Goal: Task Accomplishment & Management: Manage account settings

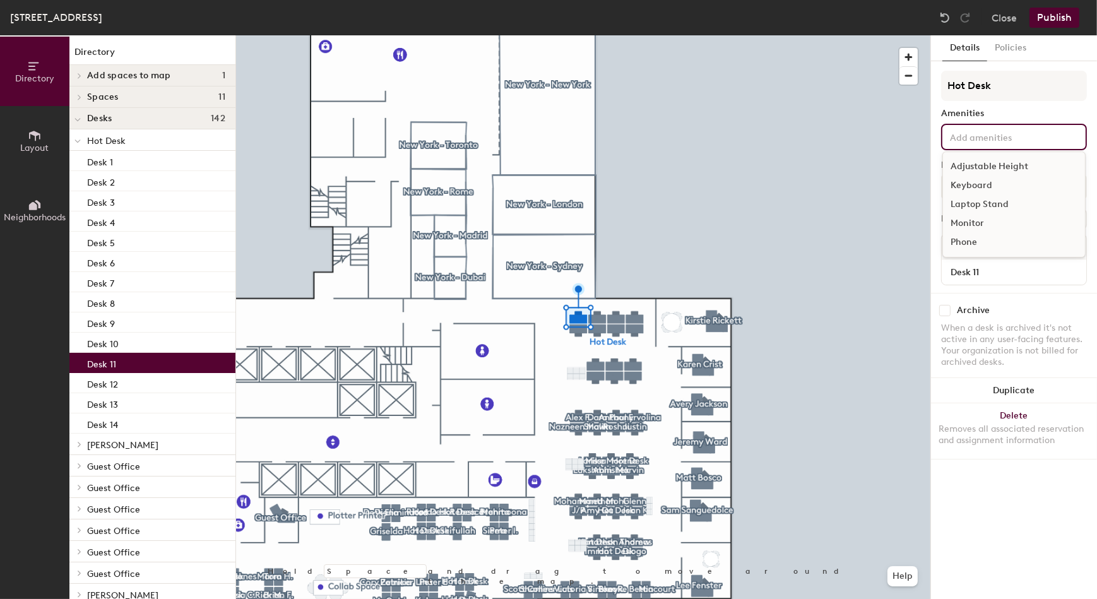
click at [1006, 137] on input at bounding box center [1005, 136] width 114 height 15
click at [1002, 74] on input "Hot Desk" at bounding box center [1014, 86] width 146 height 30
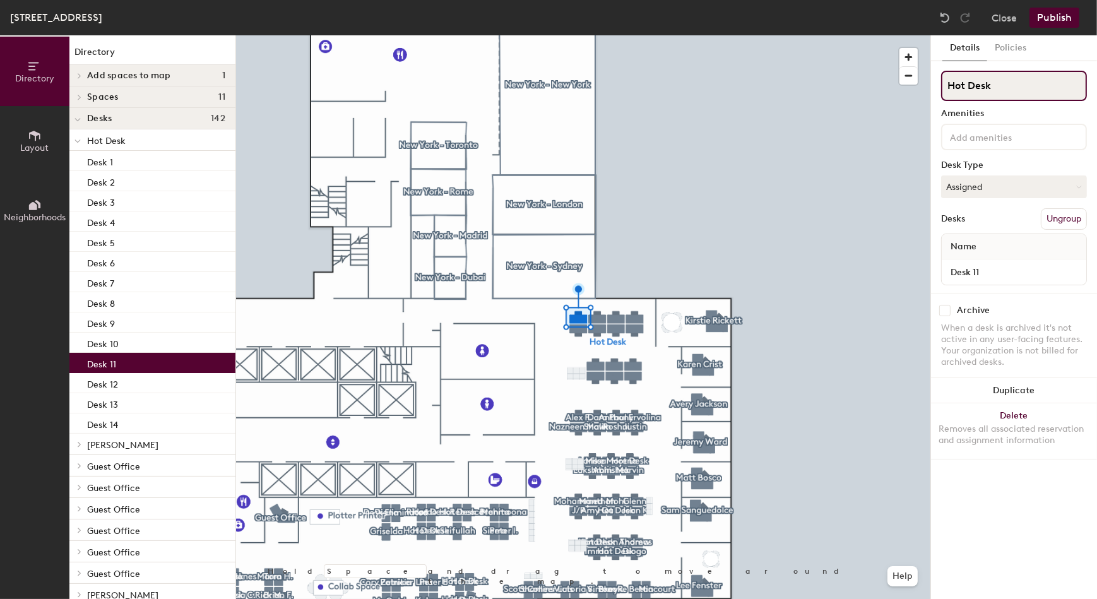
click at [890, 98] on div "Directory Layout Neighborhoods Directory Add spaces to map 1 New York - Surface…" at bounding box center [548, 317] width 1097 height 564
type input "[PERSON_NAME]"
click at [1058, 17] on button "Publish" at bounding box center [1055, 18] width 50 height 20
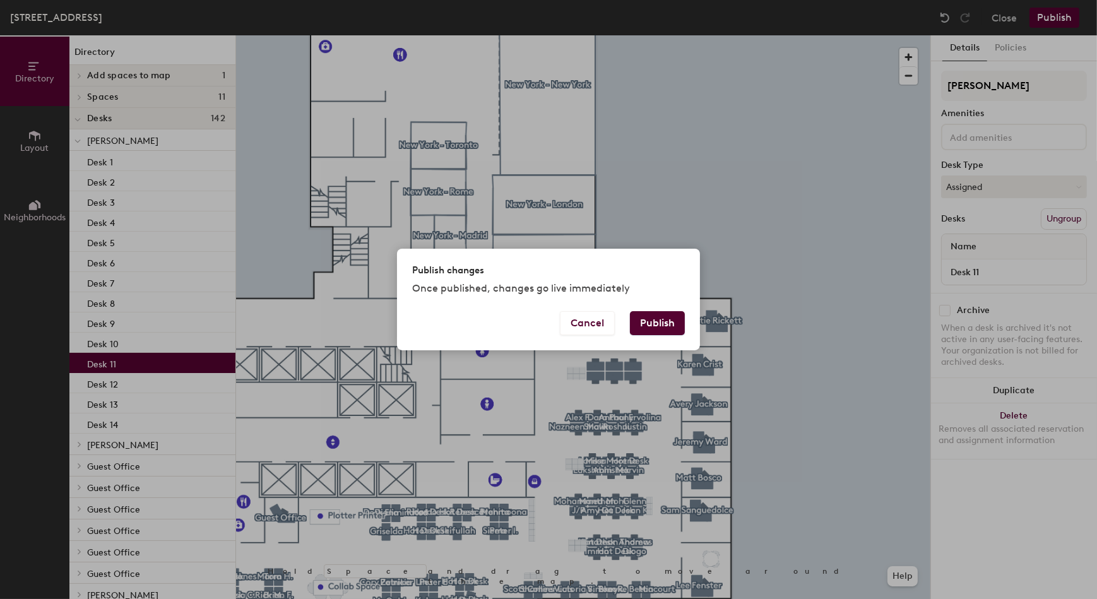
click at [675, 318] on button "Publish" at bounding box center [657, 323] width 55 height 24
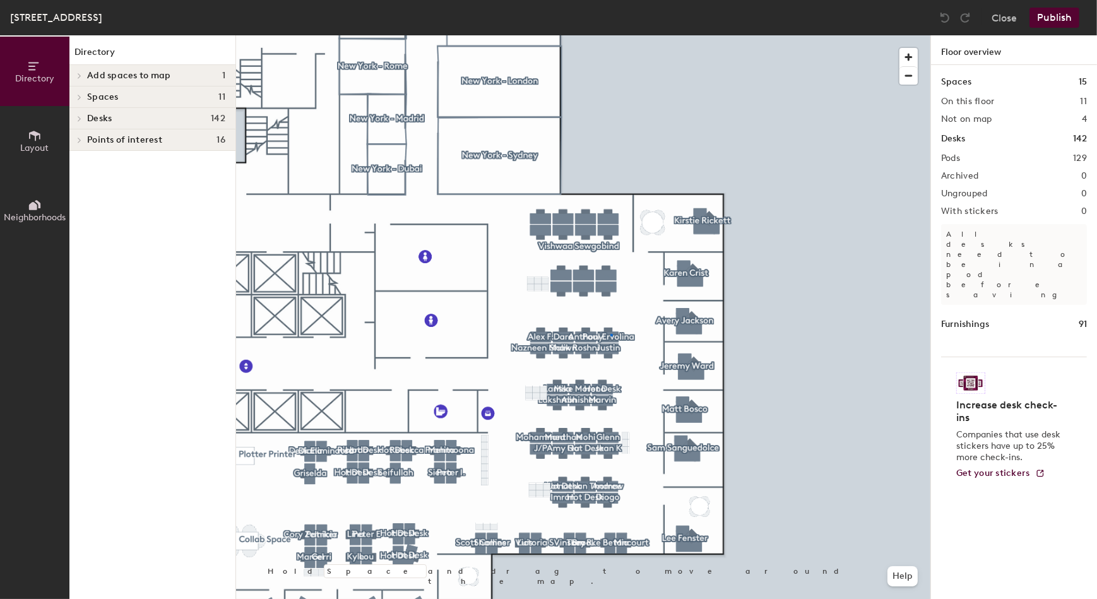
click at [610, 35] on div at bounding box center [583, 35] width 694 height 0
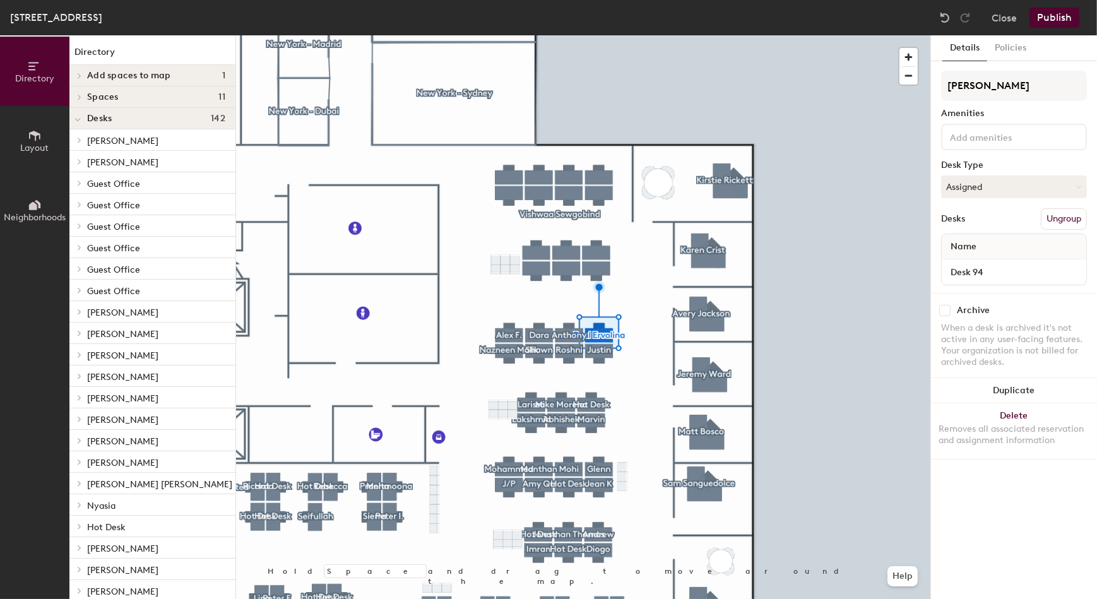
click at [600, 35] on div at bounding box center [583, 35] width 694 height 0
click at [1009, 69] on div "Details Policies Hot Desk Amenities Desk Type Assigned Desks Ungroup Name Desk …" at bounding box center [1014, 317] width 166 height 564
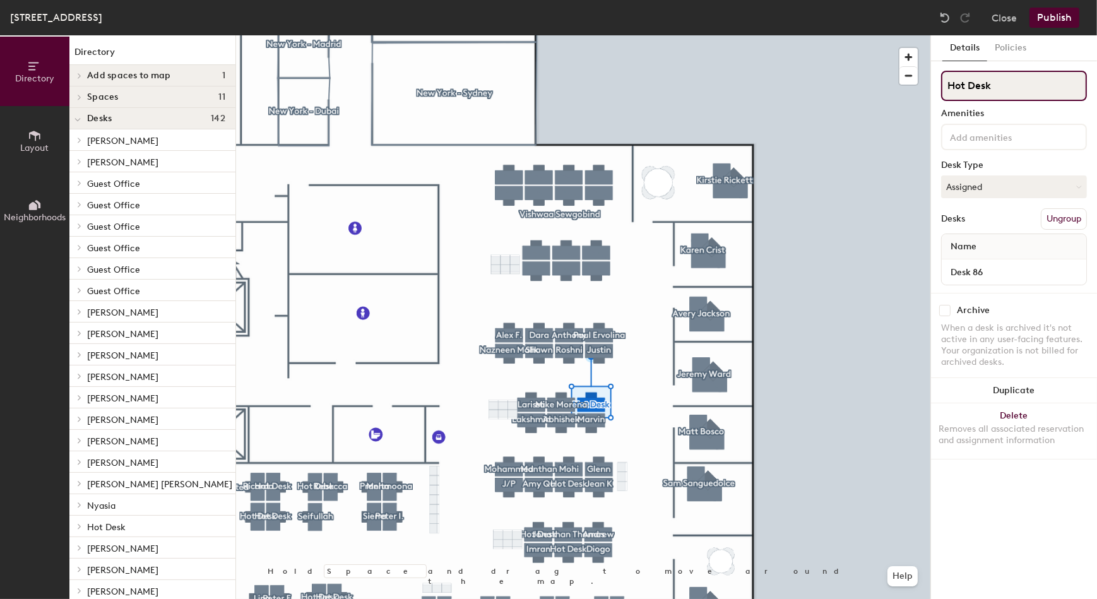
click at [1003, 90] on input "Hot Desk" at bounding box center [1014, 86] width 146 height 30
drag, startPoint x: 995, startPoint y: 87, endPoint x: 936, endPoint y: 92, distance: 59.6
click at [937, 90] on div "Details Policies Hot Desk Amenities Desk Type Assigned Desks Ungroup Name Desk …" at bounding box center [1014, 317] width 166 height 564
type input "[PERSON_NAME]"
click at [1054, 15] on button "Publish" at bounding box center [1055, 18] width 50 height 20
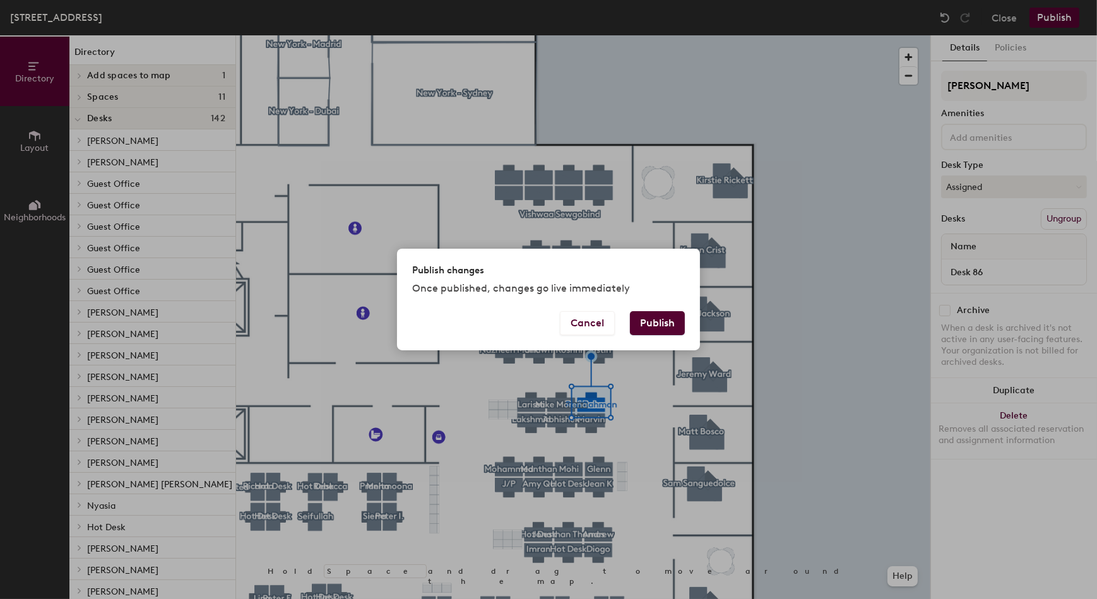
click at [667, 320] on button "Publish" at bounding box center [657, 323] width 55 height 24
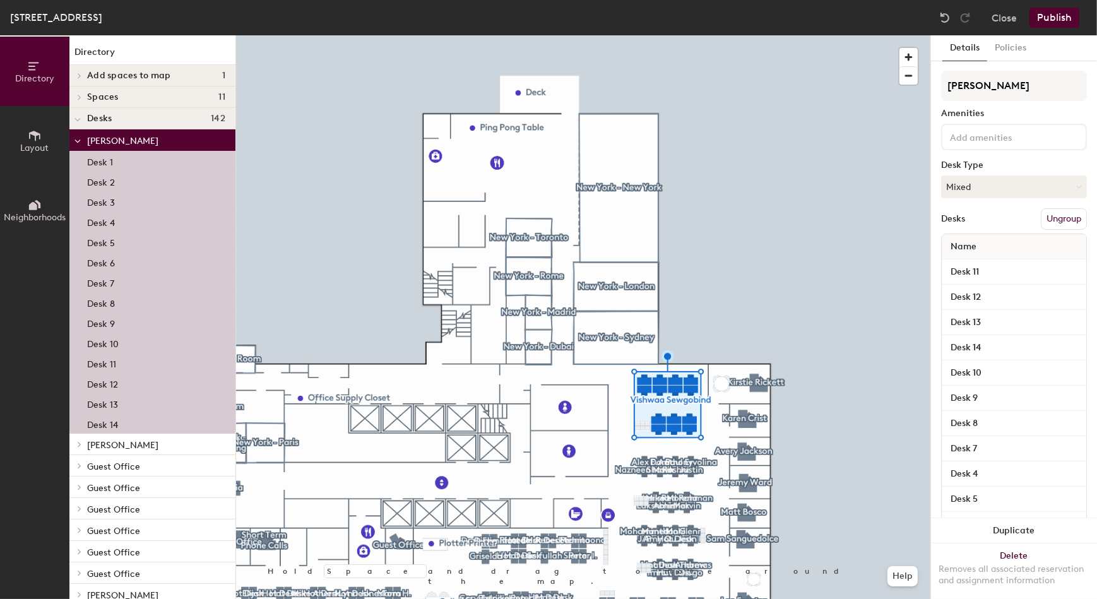
click at [993, 246] on div "Name" at bounding box center [1014, 246] width 145 height 25
click at [977, 271] on input "Desk 11" at bounding box center [1014, 272] width 140 height 18
click at [981, 298] on input "Desk 12" at bounding box center [1014, 298] width 140 height 18
click at [986, 272] on input "Desk 11" at bounding box center [1014, 272] width 140 height 18
click at [989, 268] on input "Desk 11" at bounding box center [1014, 272] width 140 height 18
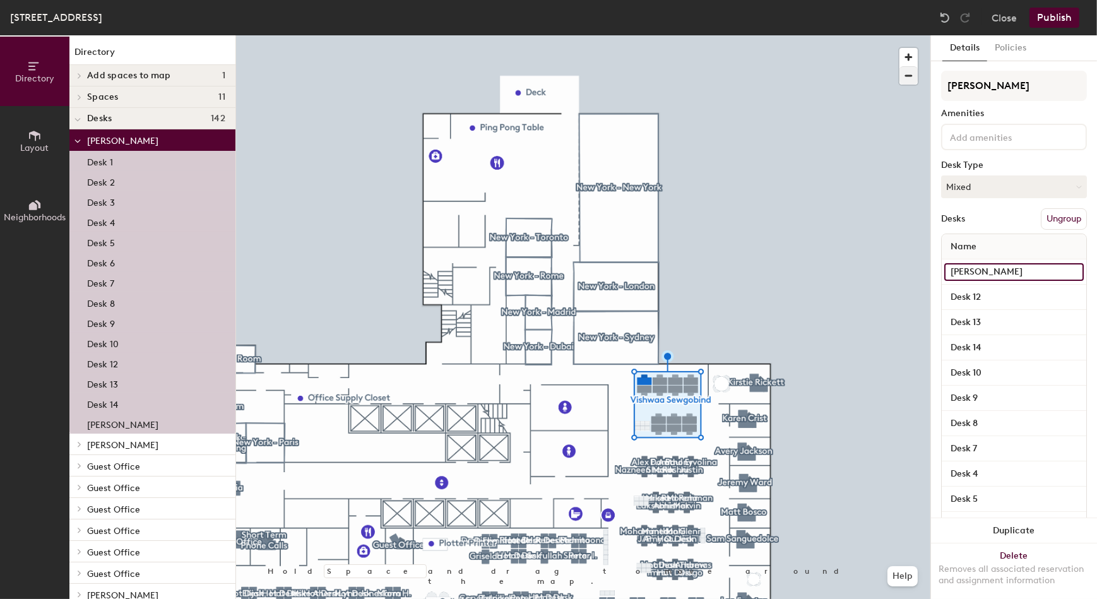
type input "[PERSON_NAME]"
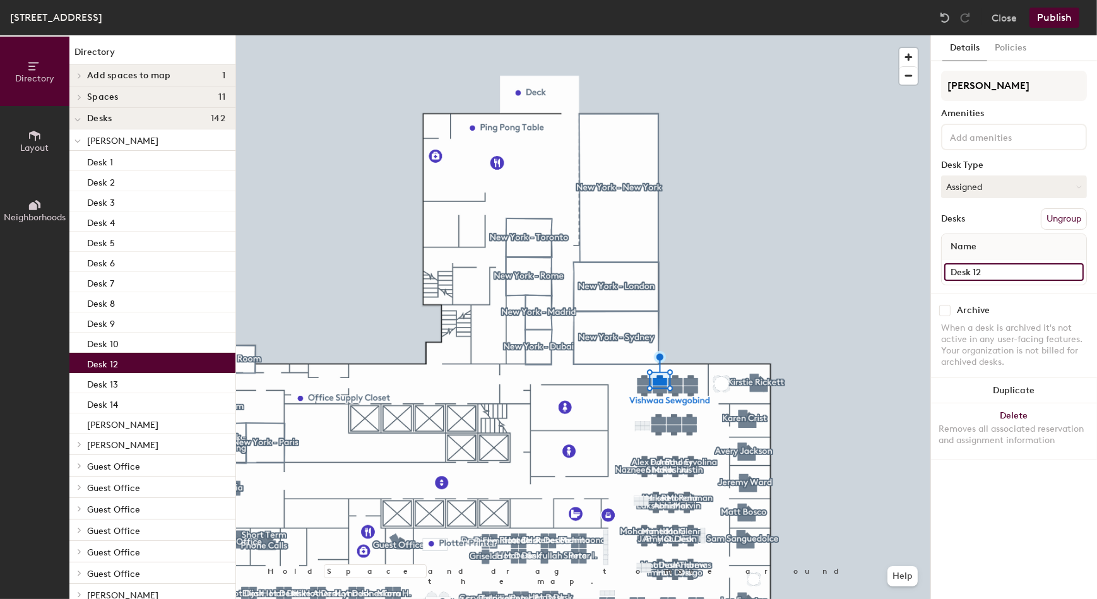
click at [989, 270] on input "Desk 12" at bounding box center [1014, 272] width 140 height 18
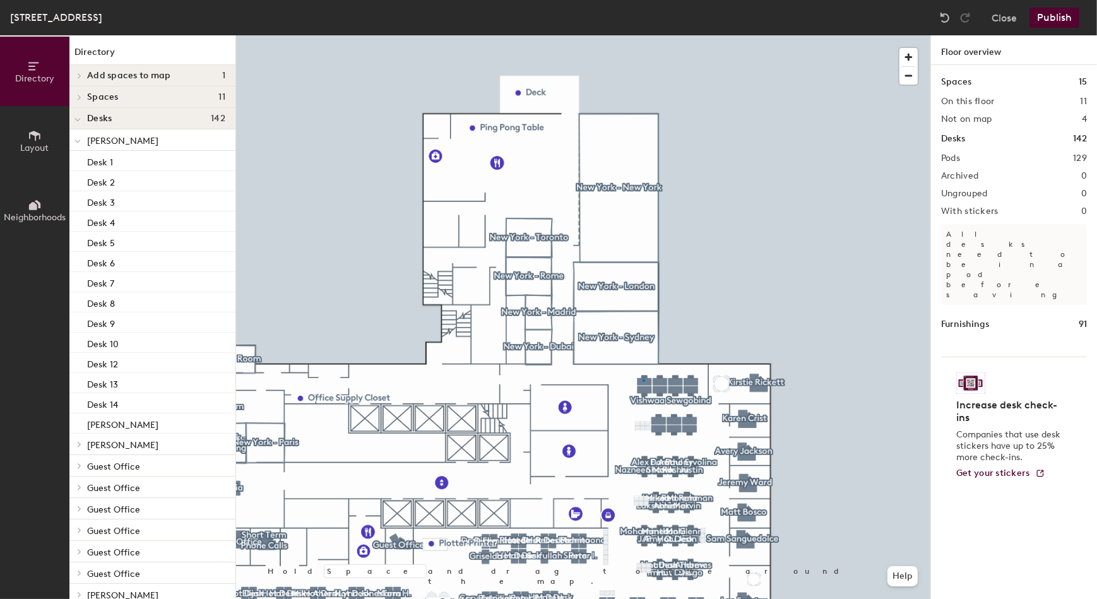
click at [643, 35] on div at bounding box center [583, 35] width 694 height 0
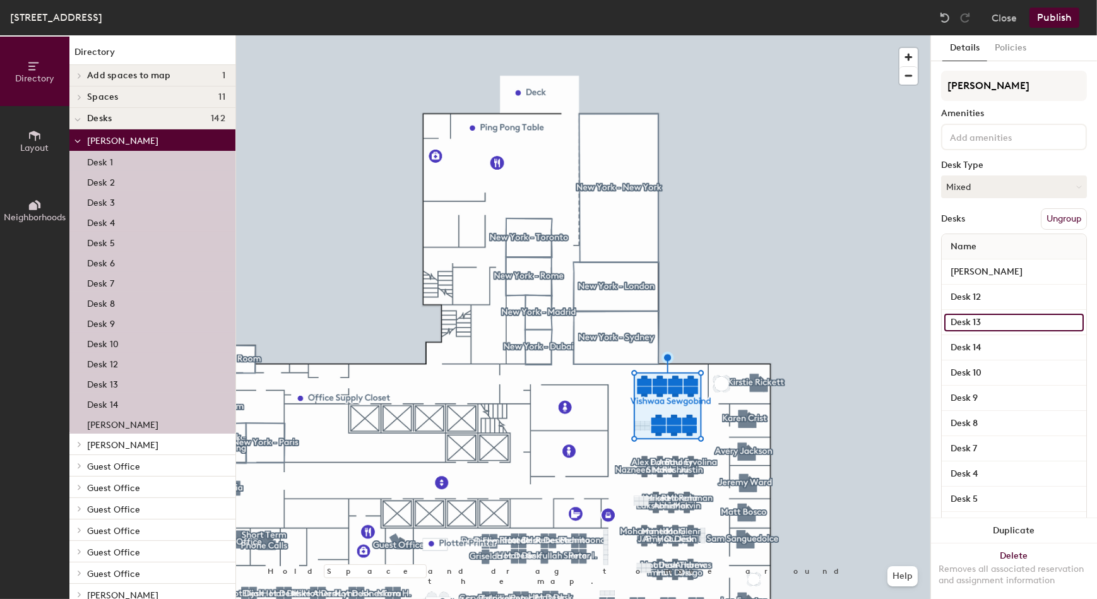
click at [996, 316] on input "Desk 13" at bounding box center [1014, 323] width 140 height 18
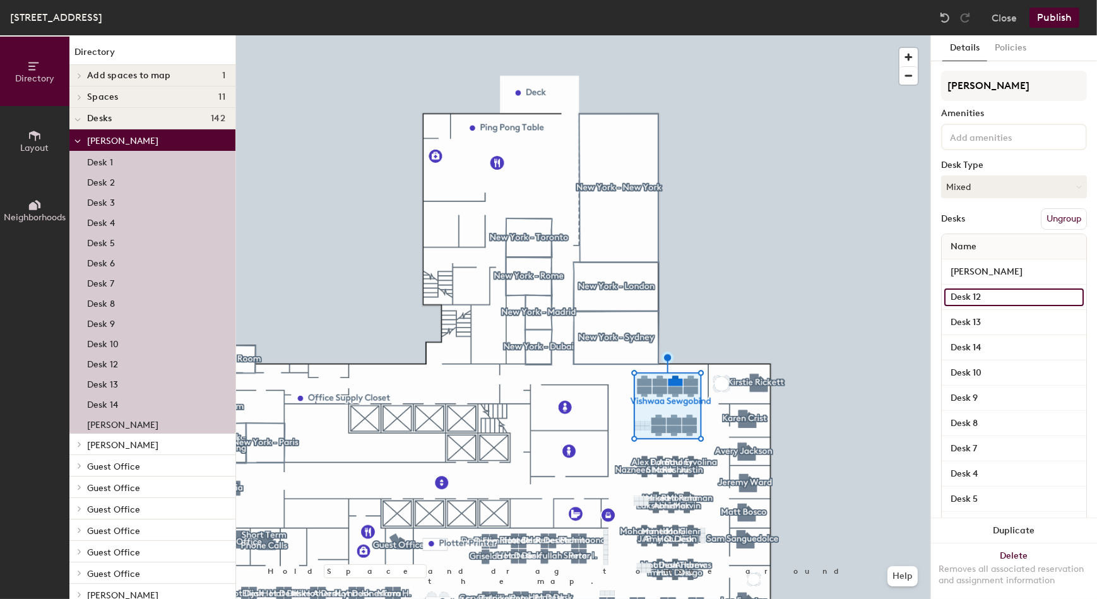
click at [1001, 292] on input "Desk 12" at bounding box center [1014, 298] width 140 height 18
type input "[PERSON_NAME]"
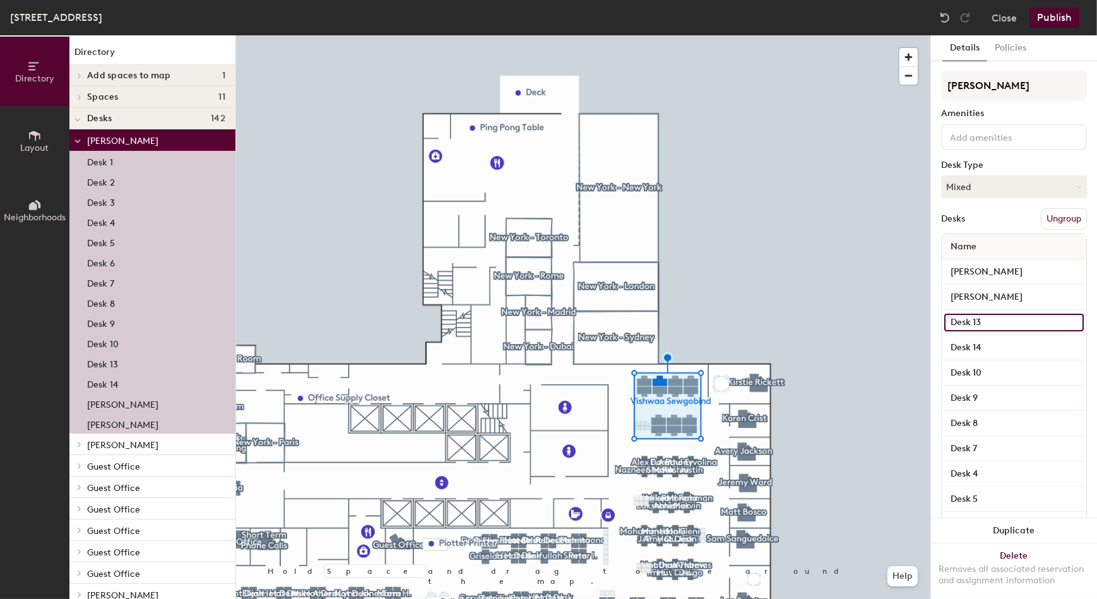
click at [989, 320] on input "Desk 13" at bounding box center [1014, 323] width 140 height 18
type input "[PERSON_NAME]"
click at [997, 343] on input "Desk 14" at bounding box center [1014, 348] width 140 height 18
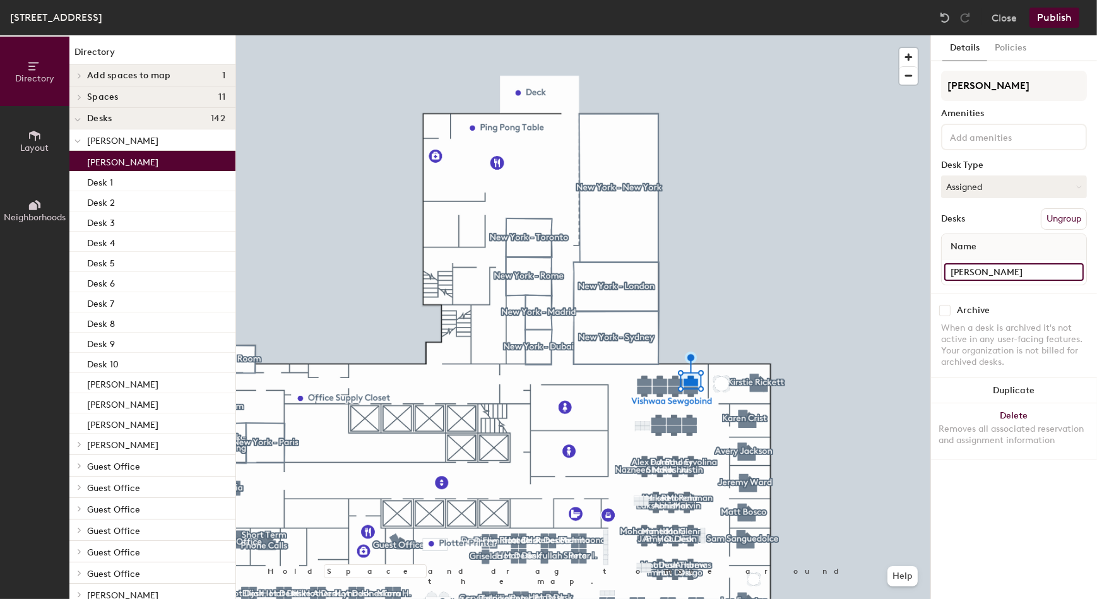
click at [1045, 267] on input "Bernard Germaaine" at bounding box center [1014, 272] width 140 height 18
type input "[PERSON_NAME]"
click at [1059, 13] on button "Publish" at bounding box center [1055, 18] width 50 height 20
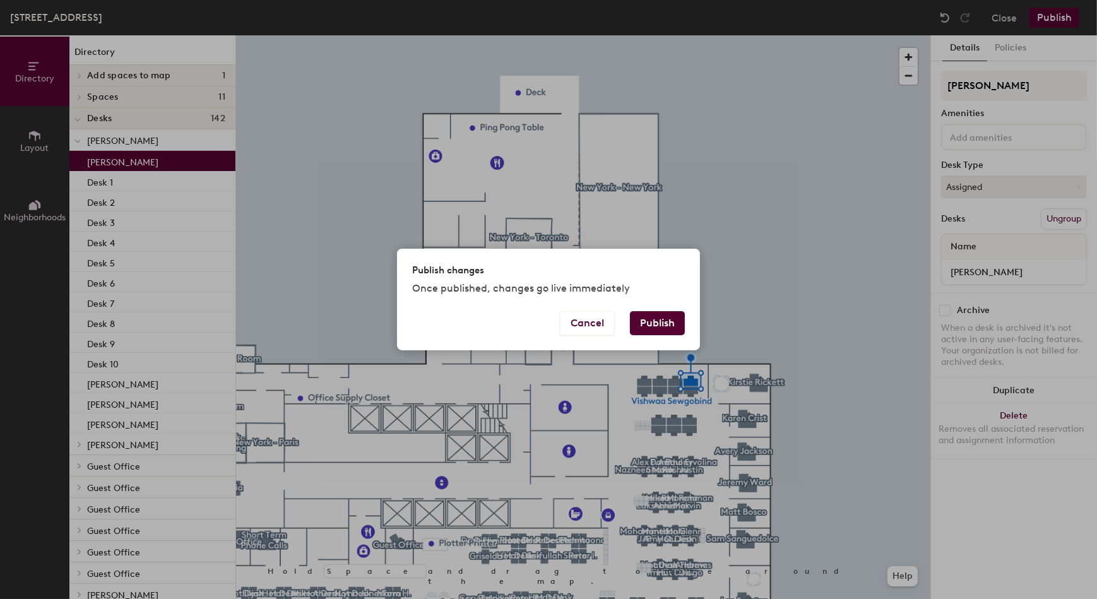
click at [667, 323] on button "Publish" at bounding box center [657, 323] width 55 height 24
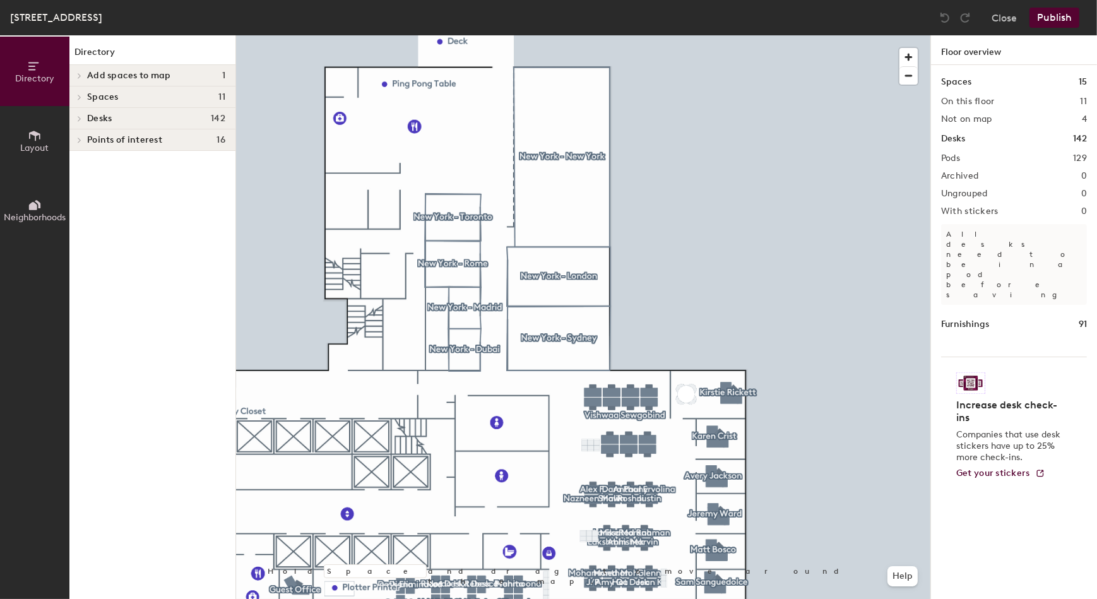
click at [591, 35] on div at bounding box center [583, 35] width 694 height 0
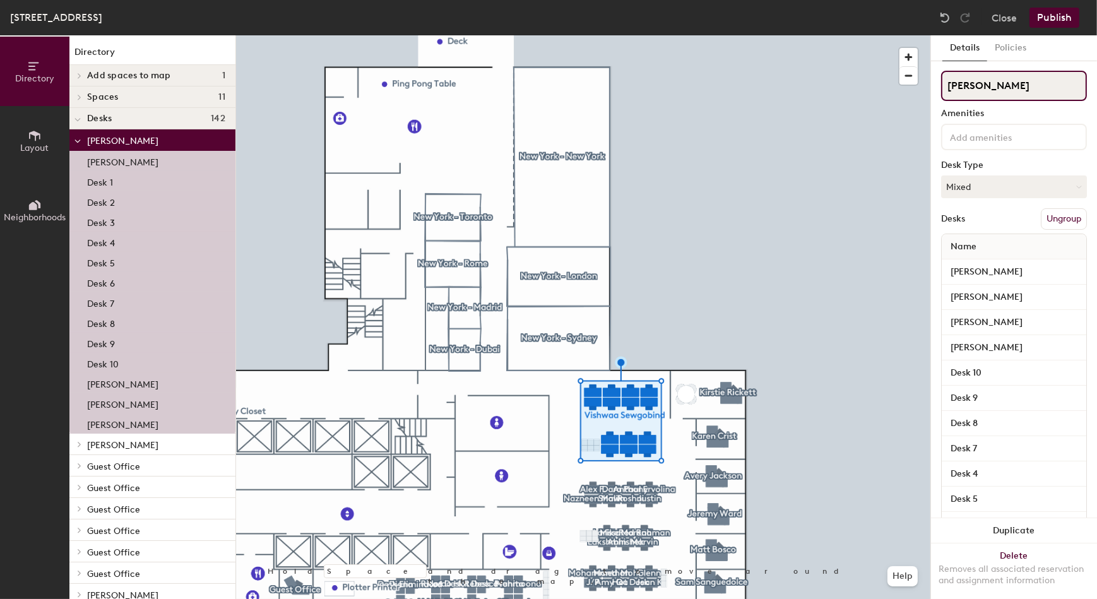
drag, startPoint x: 1045, startPoint y: 85, endPoint x: 937, endPoint y: 97, distance: 108.0
click at [937, 97] on div "Details Policies Vishwaa Sewgobind Amenities Desk Type Mixed Desks Ungroup Name…" at bounding box center [1014, 317] width 166 height 564
type input "Hot Desk"
drag, startPoint x: 932, startPoint y: 138, endPoint x: 1050, endPoint y: 14, distance: 171.0
click at [1050, 14] on button "Publish" at bounding box center [1055, 18] width 50 height 20
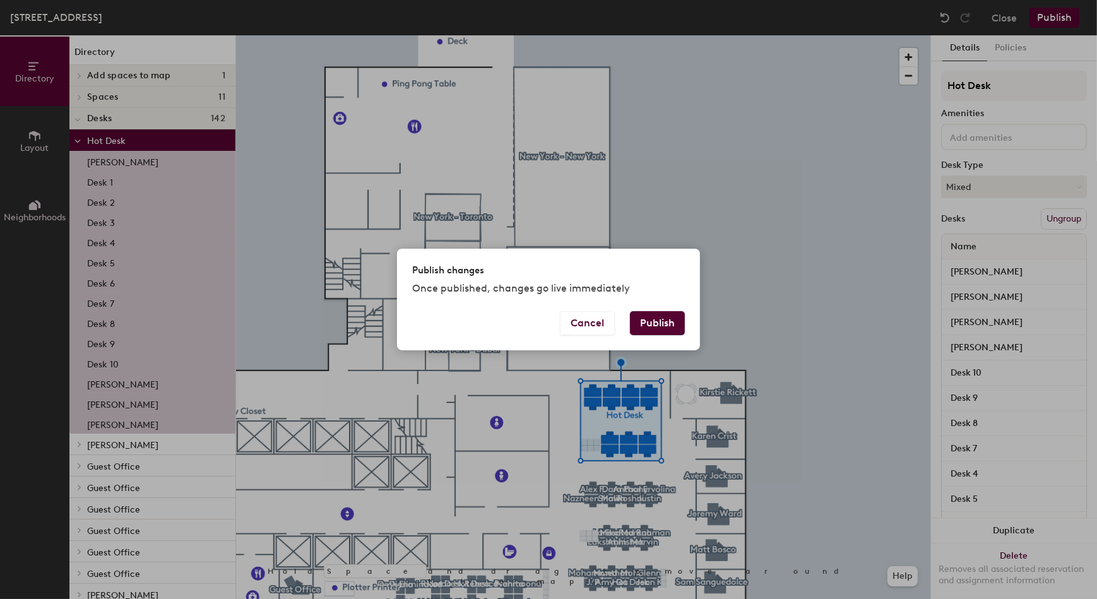
click at [657, 321] on button "Publish" at bounding box center [657, 323] width 55 height 24
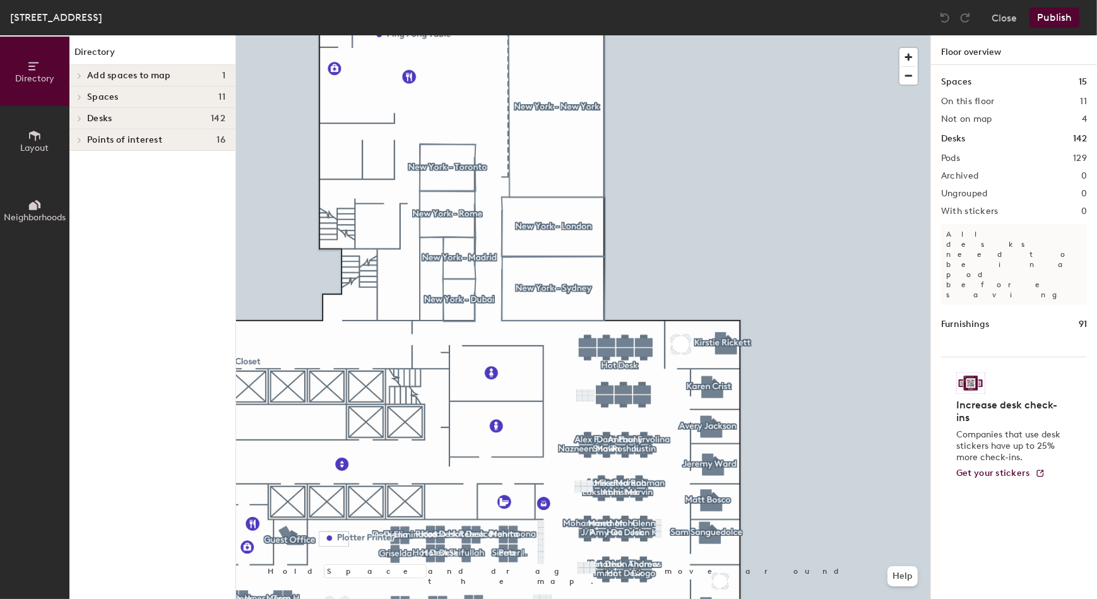
click at [810, 35] on div at bounding box center [583, 35] width 694 height 0
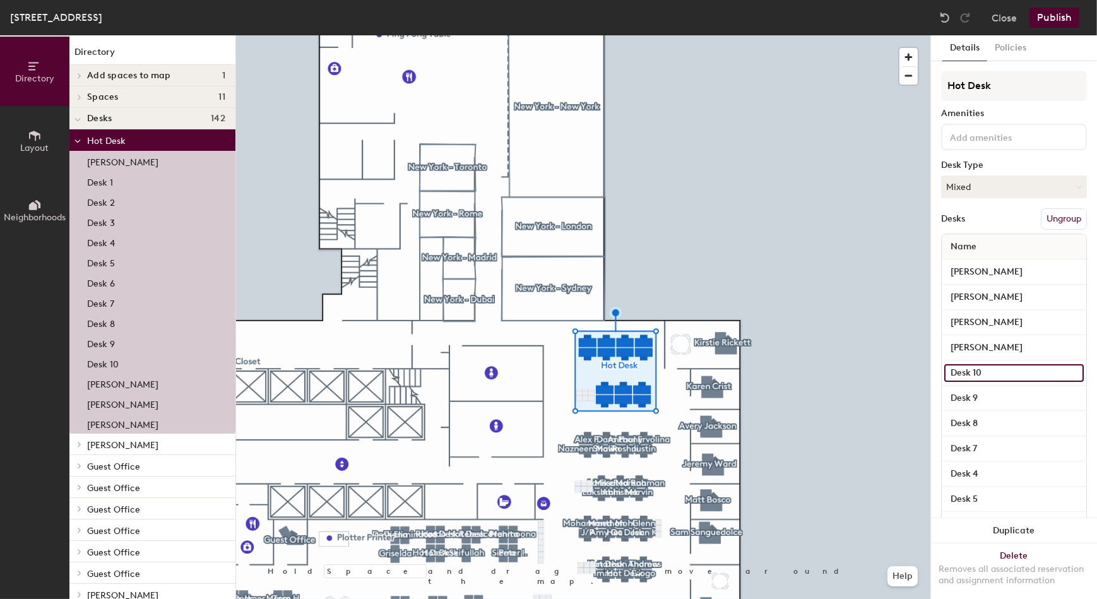
click at [1004, 372] on input "Desk 10" at bounding box center [1014, 373] width 140 height 18
type input "Hot Desk"
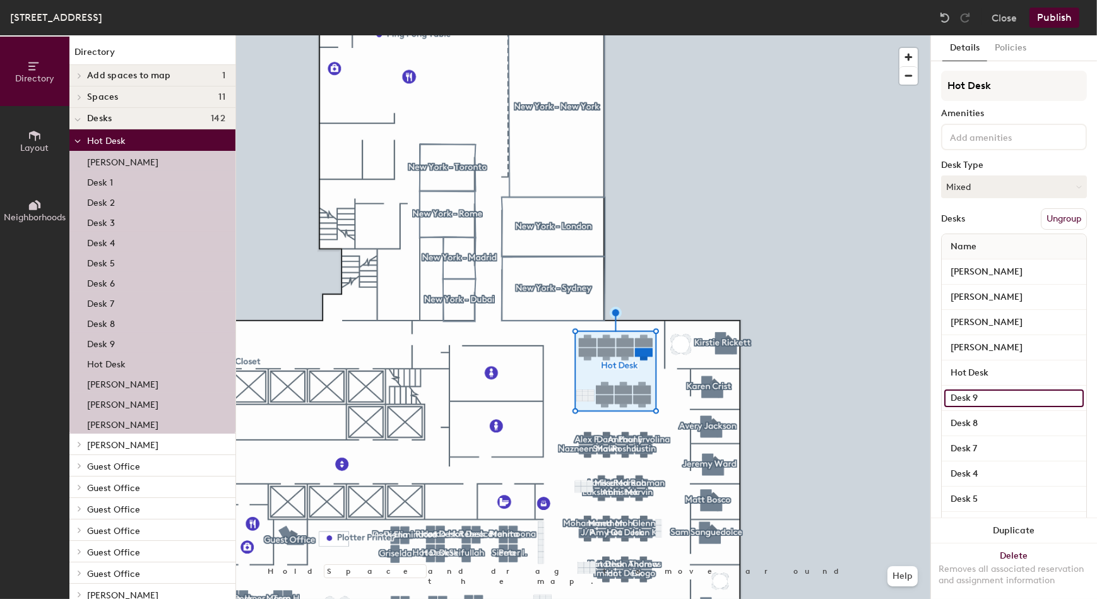
click at [1000, 400] on input "Desk 9" at bounding box center [1014, 399] width 140 height 18
type input "Hot Desk"
click at [997, 424] on input "Desk 8" at bounding box center [1014, 424] width 140 height 18
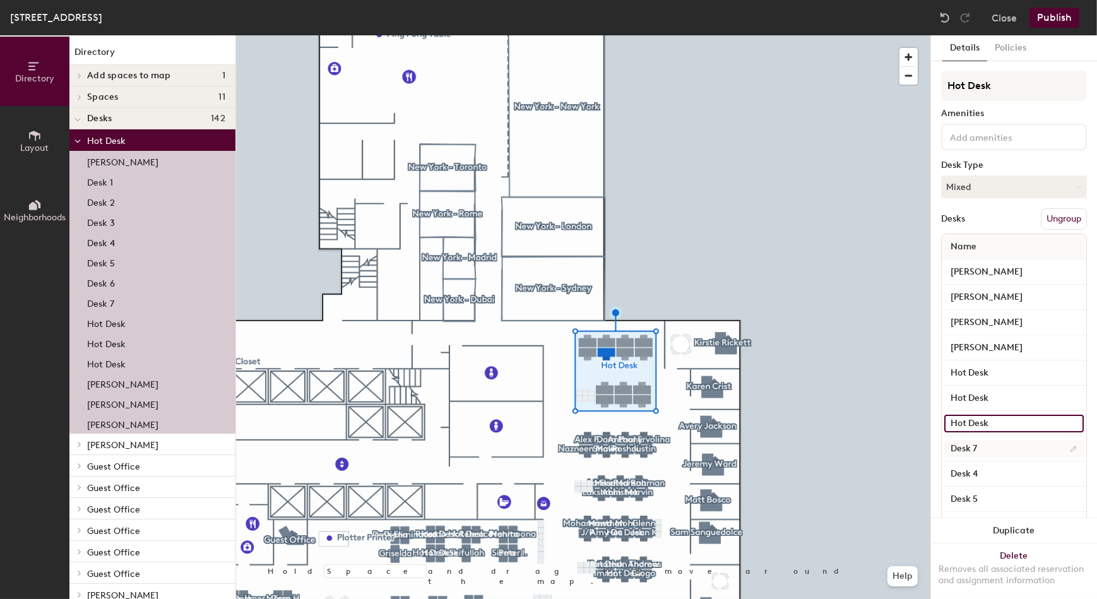
type input "Hot Desk"
click at [999, 448] on input "Desk 7" at bounding box center [1014, 449] width 140 height 18
type input "D"
type input "Hot Desk"
click at [1002, 473] on input "Desk 4" at bounding box center [1014, 474] width 140 height 18
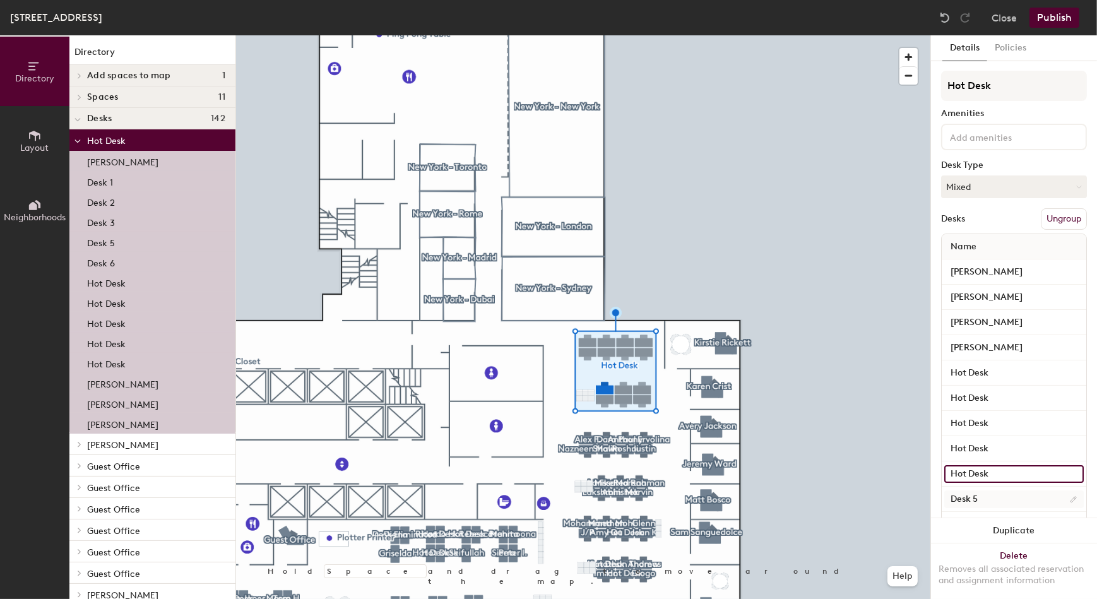
type input "Hot Desk"
click at [1001, 506] on input "Desk 5" at bounding box center [1014, 500] width 140 height 18
type input "Hot Desk"
click at [1062, 14] on button "Publish" at bounding box center [1055, 18] width 50 height 20
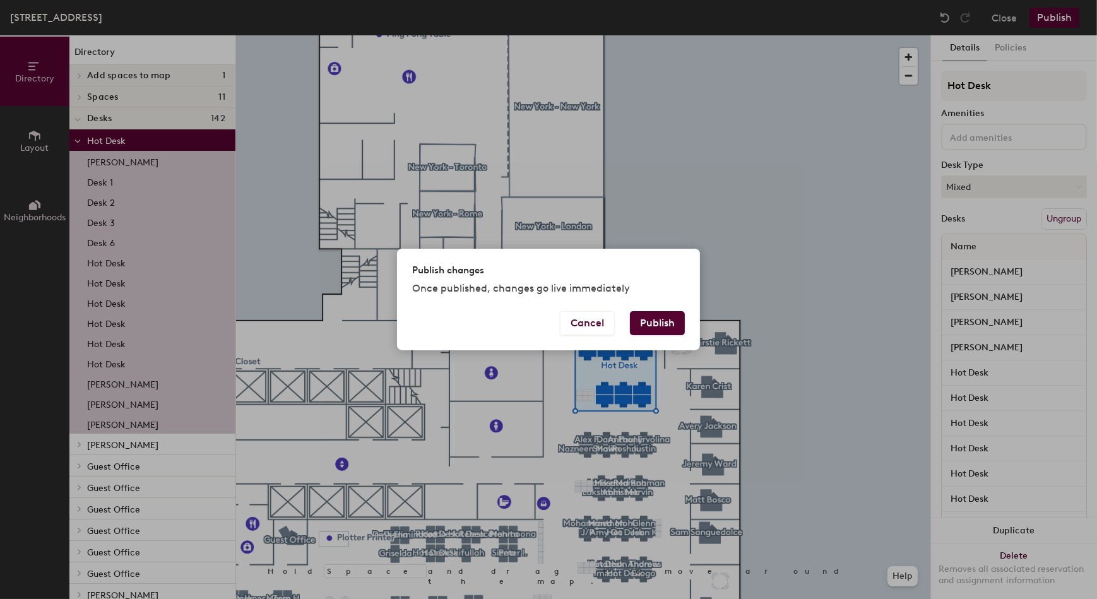
click at [657, 320] on button "Publish" at bounding box center [657, 323] width 55 height 24
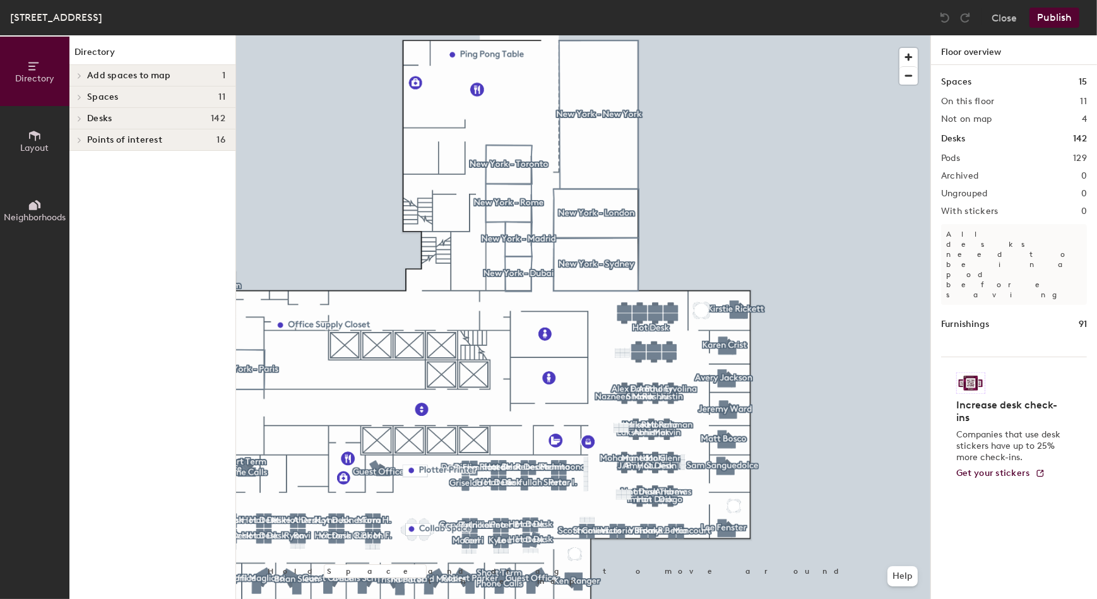
click at [657, 35] on div at bounding box center [583, 35] width 694 height 0
